Goal: Information Seeking & Learning: Learn about a topic

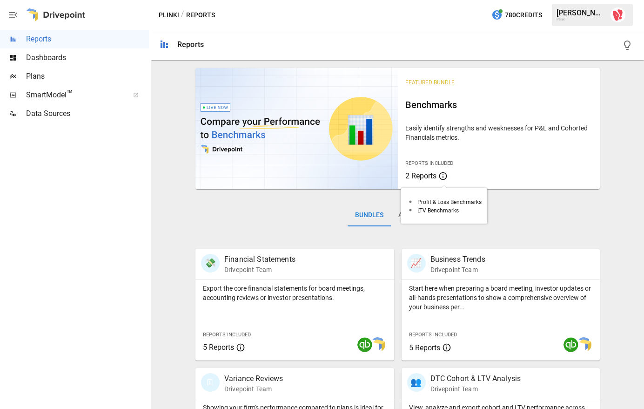
scroll to position [4, 0]
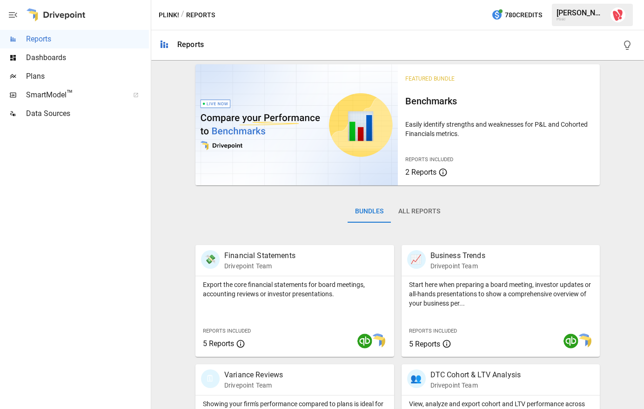
click at [422, 208] on button "All Reports" at bounding box center [419, 211] width 57 height 22
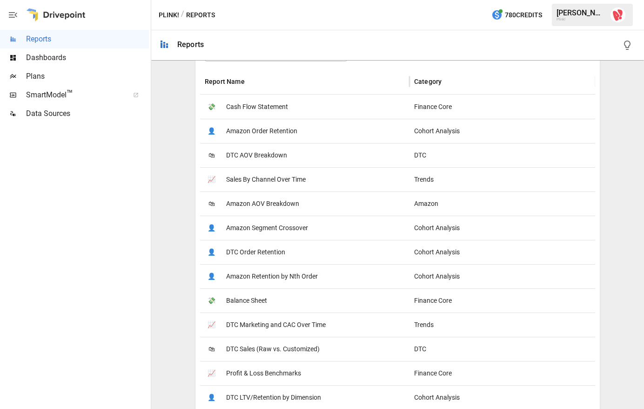
scroll to position [197, 0]
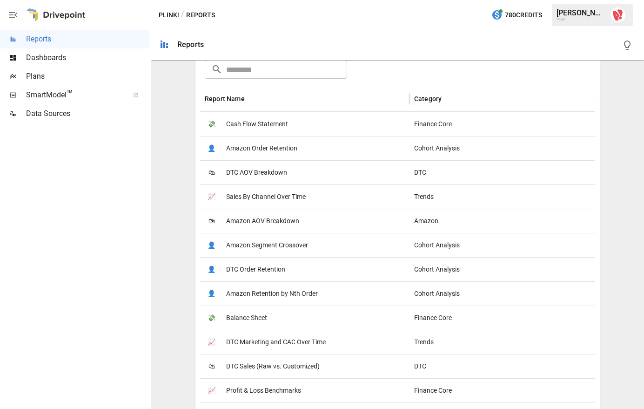
click at [250, 198] on span "Sales By Channel Over Time" at bounding box center [266, 197] width 80 height 24
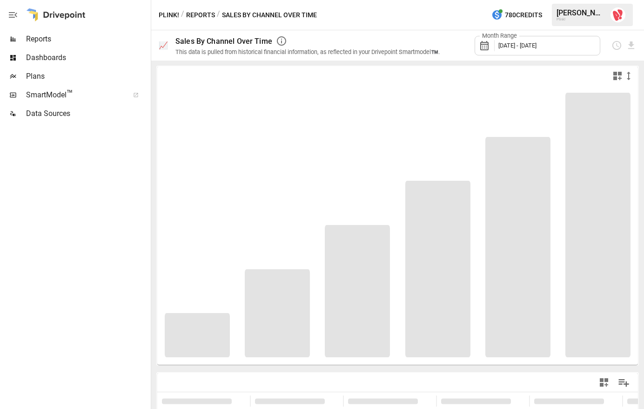
click at [537, 47] on span "[DATE] - [DATE]" at bounding box center [518, 45] width 38 height 7
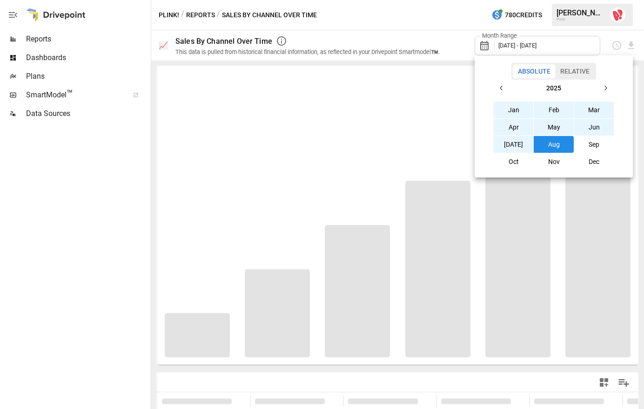
click at [607, 89] on icon "button" at bounding box center [605, 87] width 7 height 7
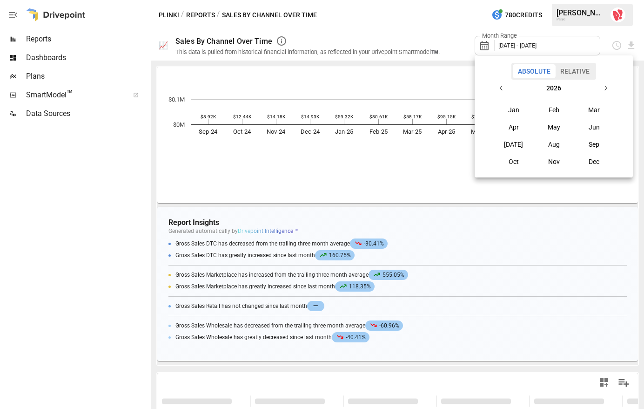
click at [607, 89] on icon "button" at bounding box center [605, 87] width 7 height 7
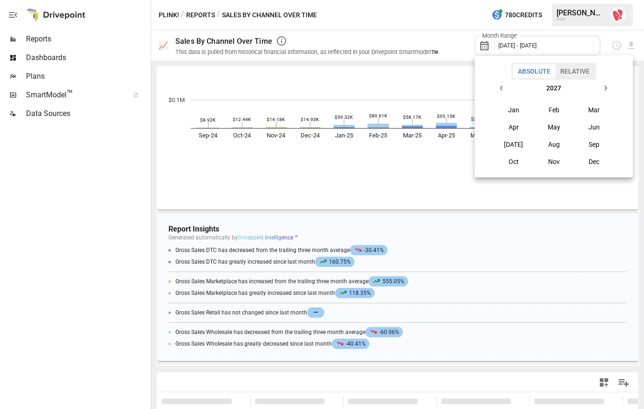
click at [607, 89] on icon "button" at bounding box center [605, 87] width 7 height 7
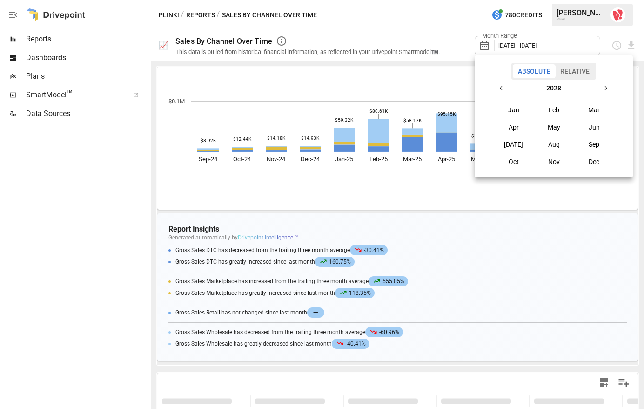
click at [607, 89] on icon "button" at bounding box center [605, 87] width 7 height 7
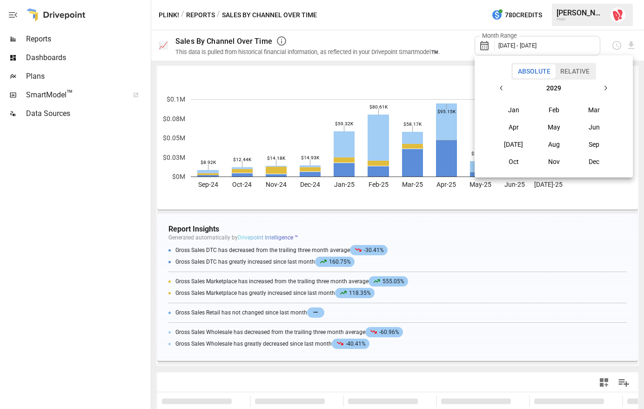
click at [607, 89] on icon "button" at bounding box center [605, 87] width 7 height 7
click at [502, 87] on icon "button" at bounding box center [501, 87] width 7 height 7
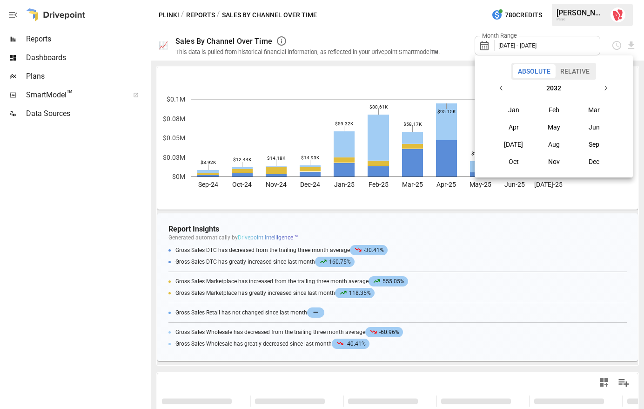
click at [502, 87] on icon "button" at bounding box center [501, 87] width 7 height 7
click at [602, 162] on button "Dec" at bounding box center [595, 161] width 40 height 17
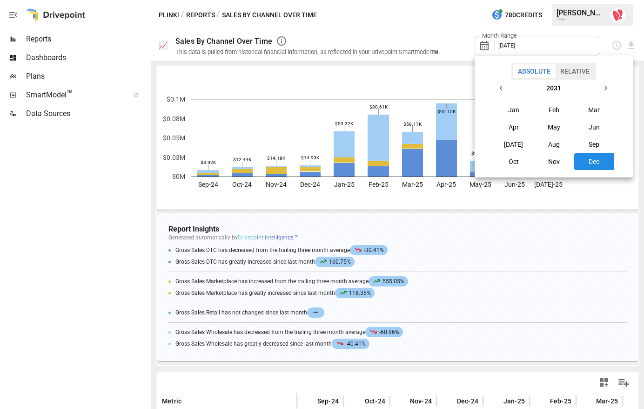
click at [616, 204] on div at bounding box center [322, 204] width 644 height 409
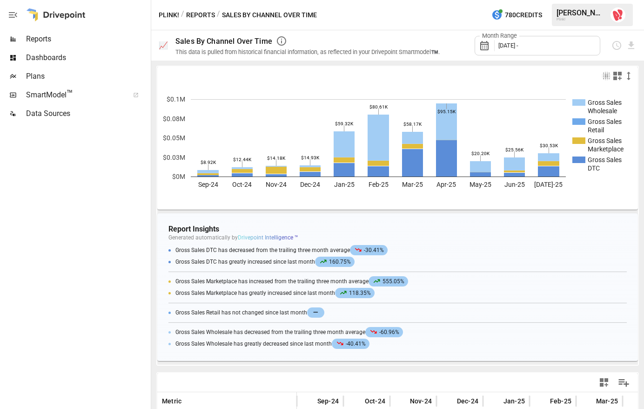
click at [519, 42] on span "[DATE] -" at bounding box center [509, 45] width 20 height 7
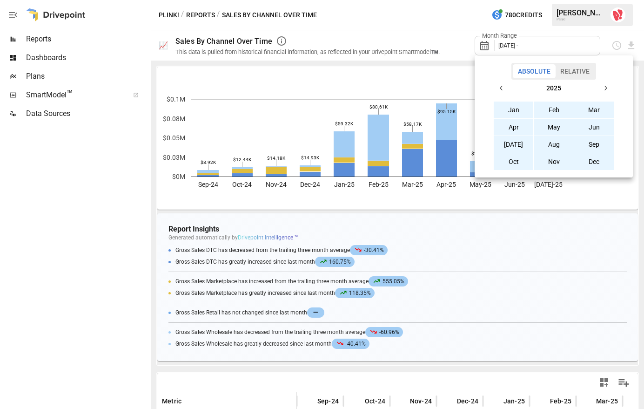
drag, startPoint x: 513, startPoint y: 111, endPoint x: 582, endPoint y: 150, distance: 79.4
click at [522, 116] on button "Jan" at bounding box center [514, 110] width 40 height 17
click at [603, 162] on button "Dec" at bounding box center [595, 161] width 40 height 17
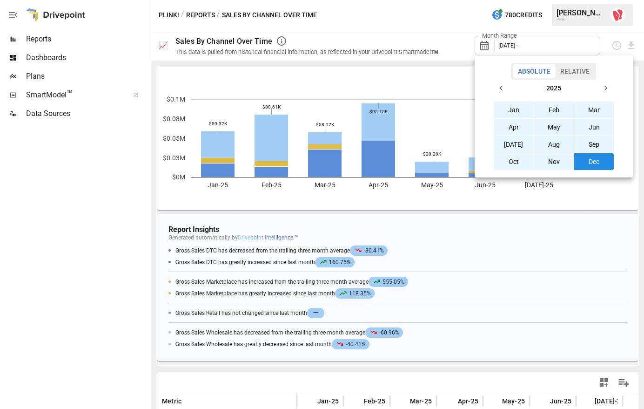
click at [605, 89] on icon "button" at bounding box center [605, 87] width 7 height 7
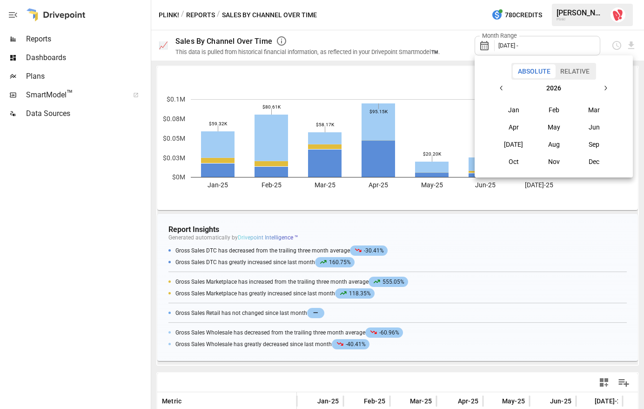
click at [605, 89] on icon "button" at bounding box center [605, 87] width 7 height 7
click at [548, 105] on button "Feb" at bounding box center [554, 110] width 40 height 17
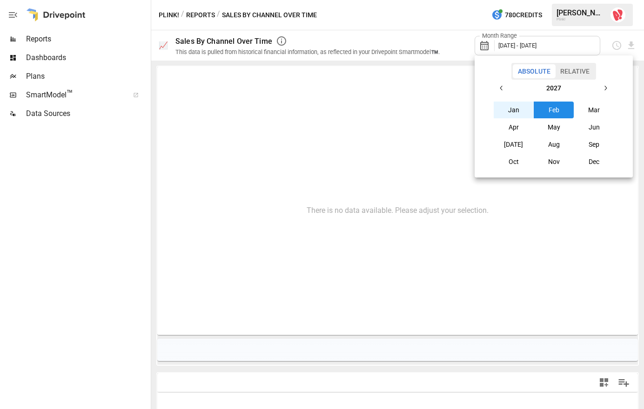
click at [557, 111] on button "Feb" at bounding box center [554, 110] width 40 height 17
click at [499, 88] on icon "button" at bounding box center [501, 87] width 7 height 7
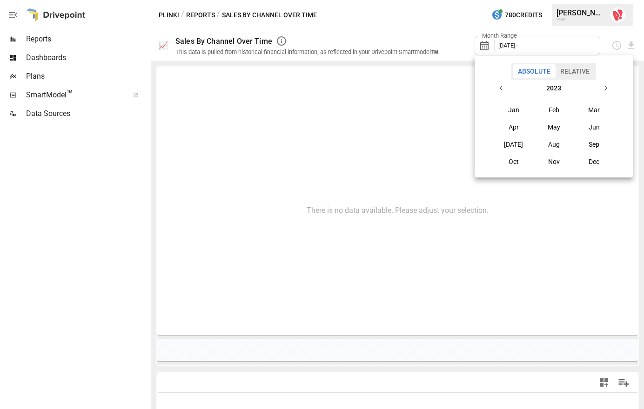
click at [499, 88] on icon "button" at bounding box center [501, 87] width 7 height 7
click at [610, 86] on button "button" at bounding box center [605, 88] width 17 height 17
click at [611, 86] on button "button" at bounding box center [605, 88] width 17 height 17
click at [610, 86] on button "button" at bounding box center [605, 88] width 17 height 17
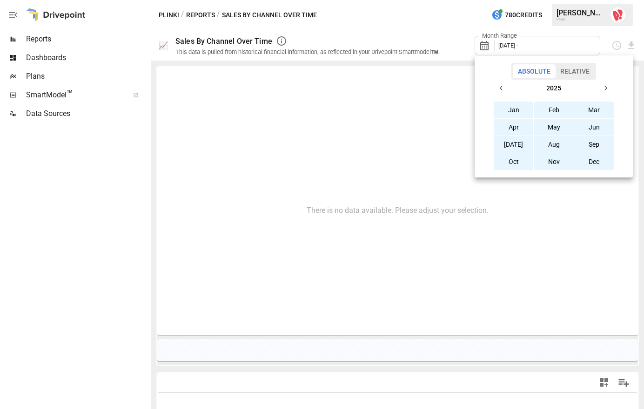
click at [522, 109] on button "Jan" at bounding box center [514, 110] width 40 height 17
click at [610, 89] on button "button" at bounding box center [605, 88] width 17 height 17
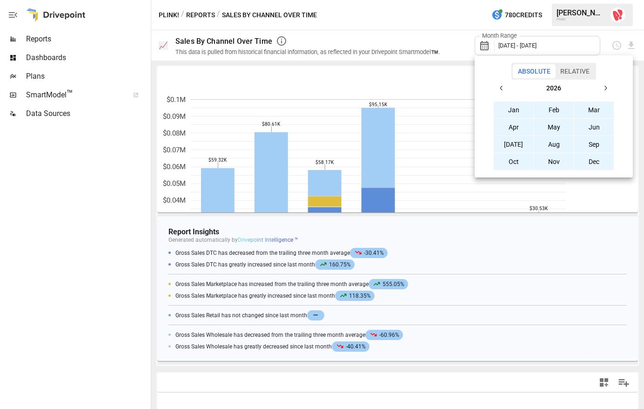
click at [610, 89] on button "button" at bounding box center [605, 88] width 17 height 17
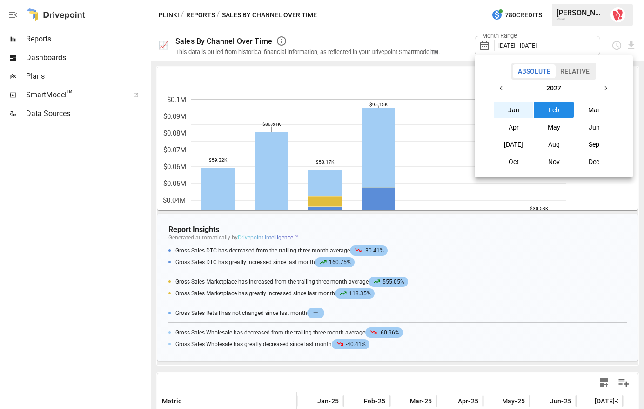
click at [610, 89] on button "button" at bounding box center [605, 88] width 17 height 17
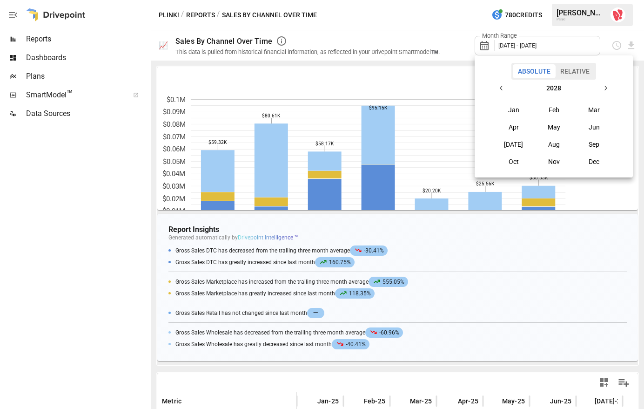
click at [610, 89] on button "button" at bounding box center [605, 88] width 17 height 17
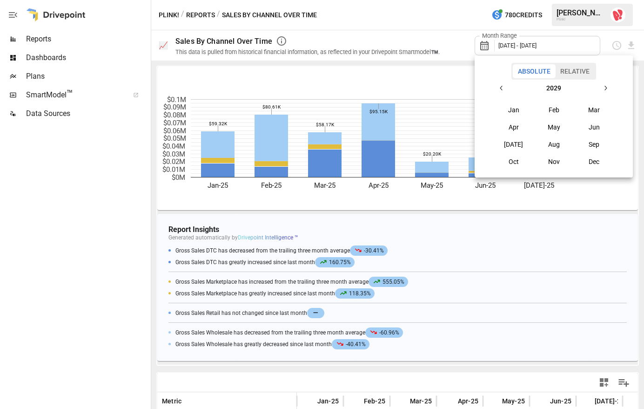
click at [610, 89] on button "button" at bounding box center [605, 88] width 17 height 17
click at [595, 161] on button "Dec" at bounding box center [595, 161] width 40 height 17
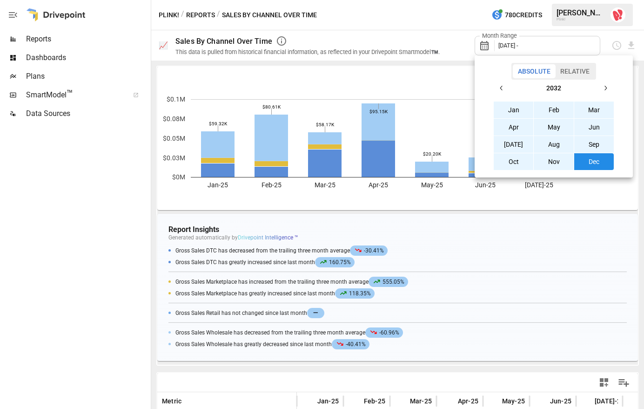
click at [505, 108] on button "Jan" at bounding box center [514, 110] width 40 height 17
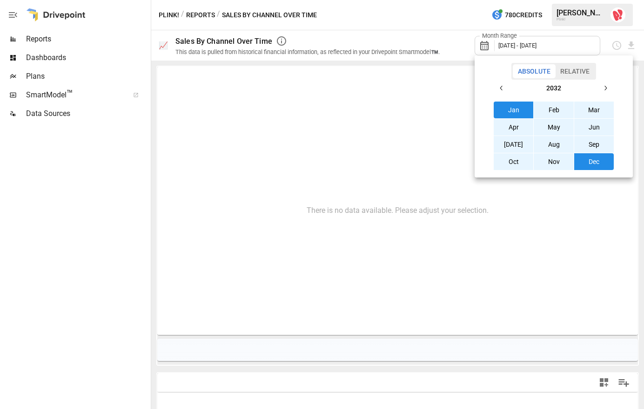
click at [371, 101] on div at bounding box center [322, 204] width 644 height 409
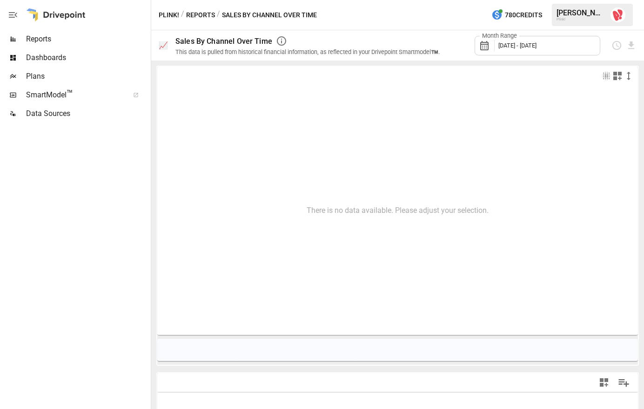
click at [536, 44] on span "[DATE] - [DATE]" at bounding box center [518, 45] width 38 height 7
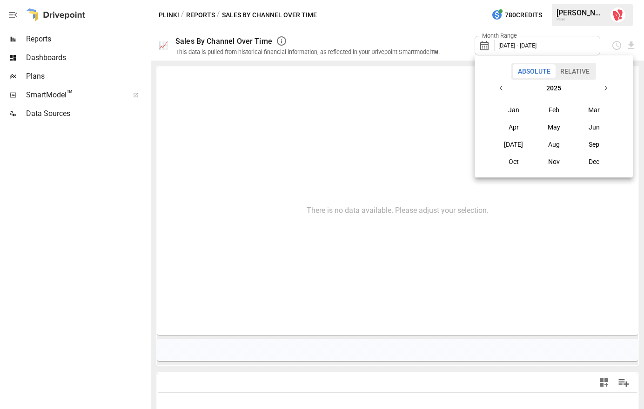
click at [502, 88] on icon "button" at bounding box center [501, 87] width 7 height 7
click at [599, 88] on button "button" at bounding box center [605, 88] width 17 height 17
click at [604, 87] on icon "button" at bounding box center [605, 87] width 7 height 7
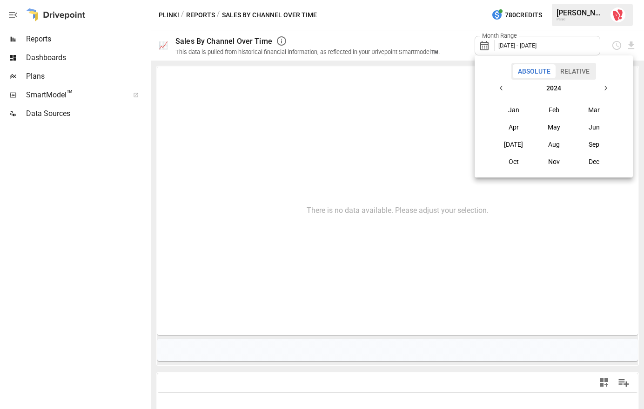
click at [604, 87] on icon "button" at bounding box center [605, 87] width 7 height 7
click at [605, 87] on icon "button" at bounding box center [605, 87] width 7 height 7
drag, startPoint x: 511, startPoint y: 109, endPoint x: 572, endPoint y: 133, distance: 65.0
click at [515, 110] on button "Jan" at bounding box center [514, 110] width 40 height 17
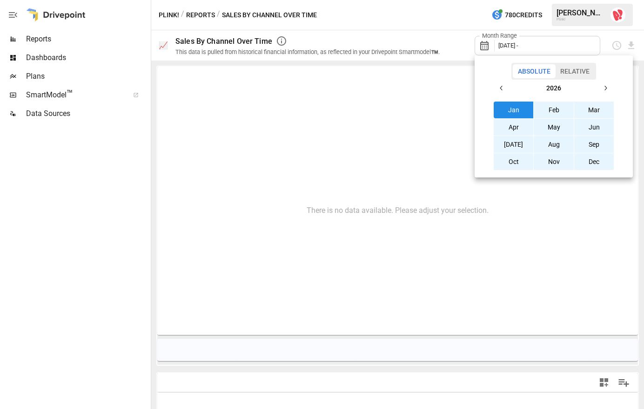
click at [590, 157] on button "Dec" at bounding box center [595, 161] width 40 height 17
drag, startPoint x: 349, startPoint y: 76, endPoint x: 271, endPoint y: 66, distance: 78.4
click at [349, 76] on div at bounding box center [322, 204] width 644 height 409
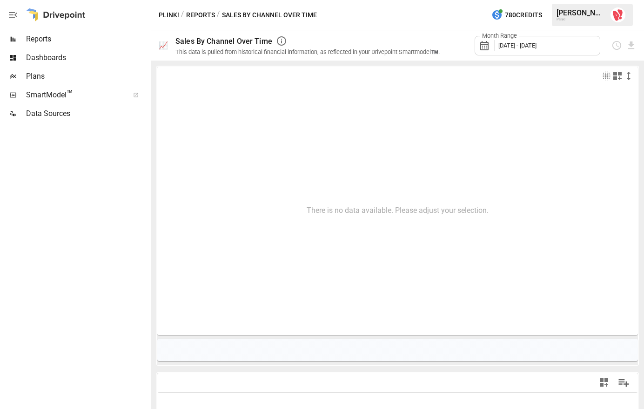
click at [196, 14] on button "Reports" at bounding box center [200, 15] width 29 height 12
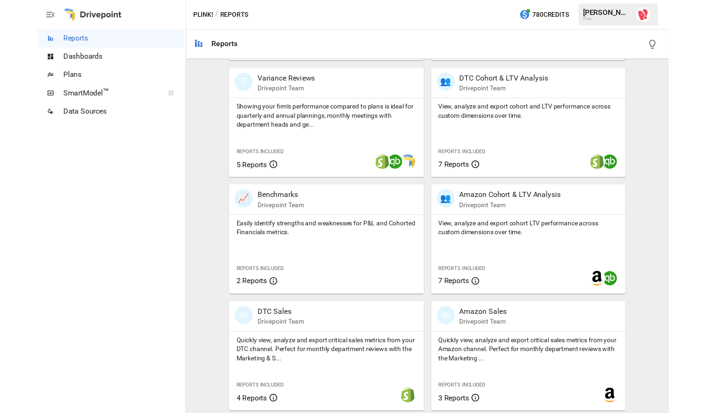
scroll to position [300, 0]
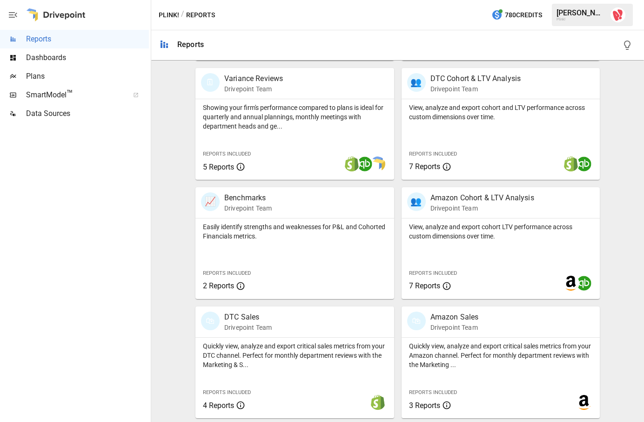
click at [171, 292] on div "Featured Bundle Benchmarks Easily identify strengths and weaknesses for P&L and…" at bounding box center [398, 91] width 486 height 654
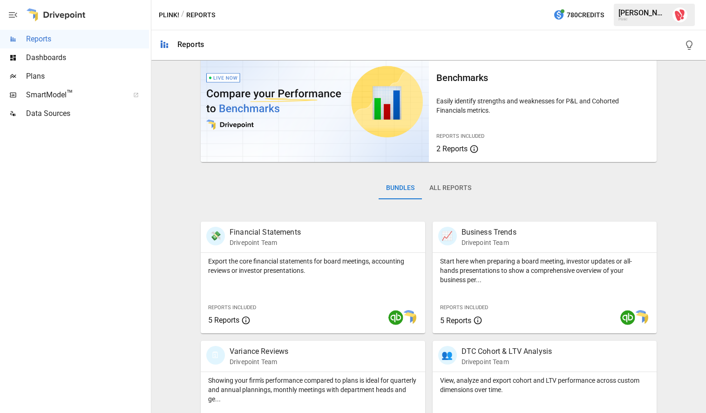
scroll to position [0, 0]
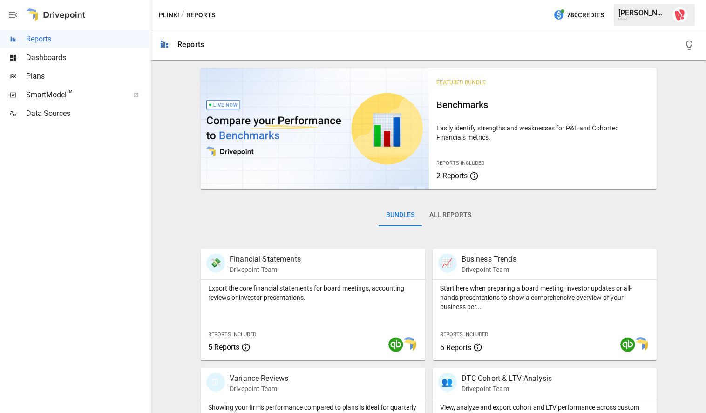
click at [183, 163] on div "Featured Bundle Benchmarks Easily identify strengths and weaknesses for P&L and…" at bounding box center [428, 391] width 547 height 654
